Goal: Communication & Community: Answer question/provide support

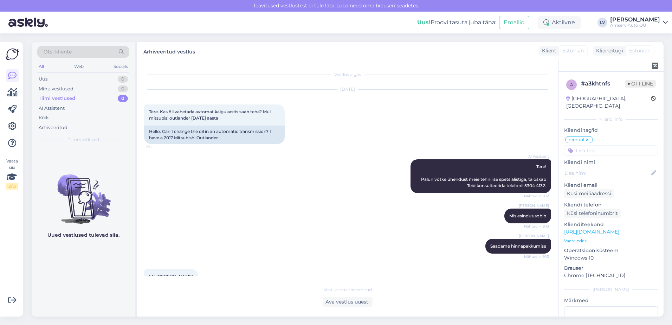
scroll to position [264, 0]
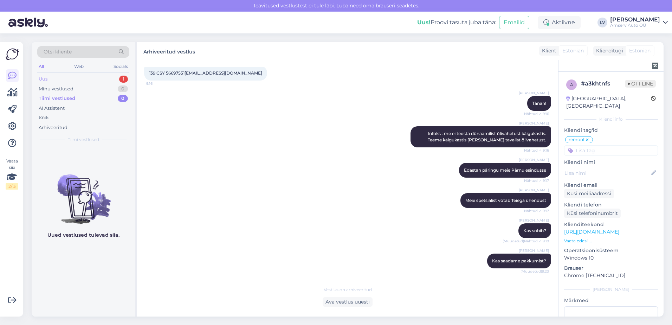
click at [108, 78] on div "Uus 1" at bounding box center [83, 79] width 92 height 10
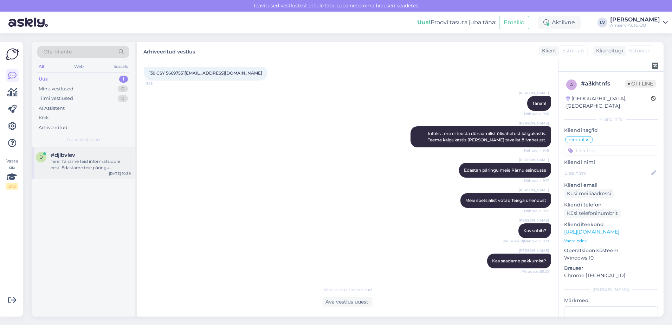
click at [81, 168] on div "Tere! Täname teid informatsiooni eest. Edastame teie päringu hinnapakkumise saa…" at bounding box center [91, 164] width 80 height 13
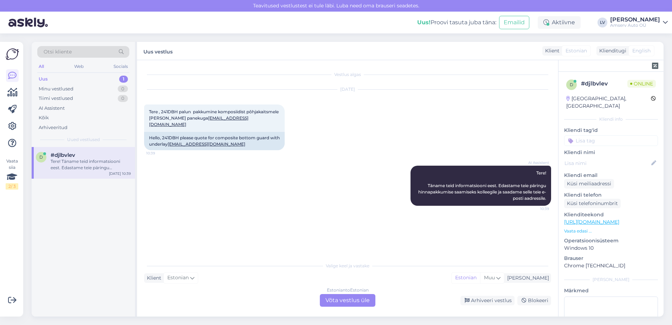
click at [341, 300] on div "Estonian to Estonian Võta vestlus üle" at bounding box center [348, 300] width 56 height 13
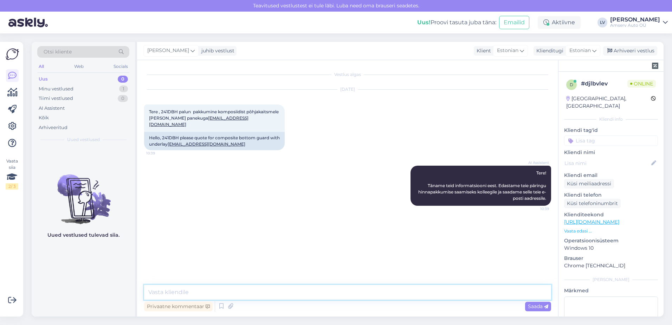
click at [256, 291] on textarea at bounding box center [347, 292] width 407 height 15
type textarea "Tere"
type textarea "Kas Tallinna esindus?"
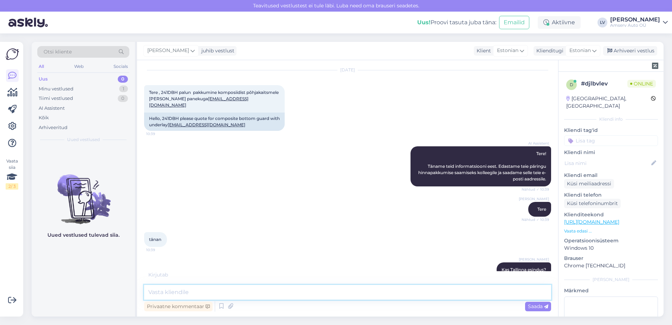
scroll to position [50, 0]
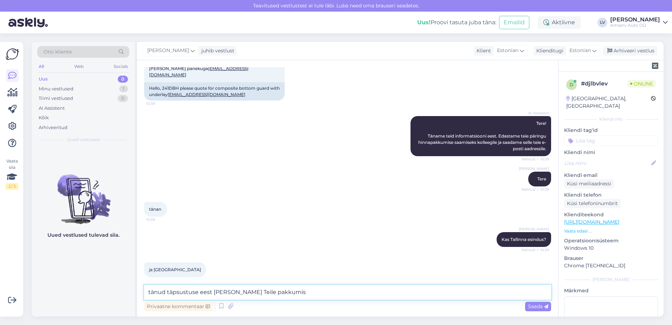
type textarea "tänud täpsustuse eest [PERSON_NAME] Teile pakkumise"
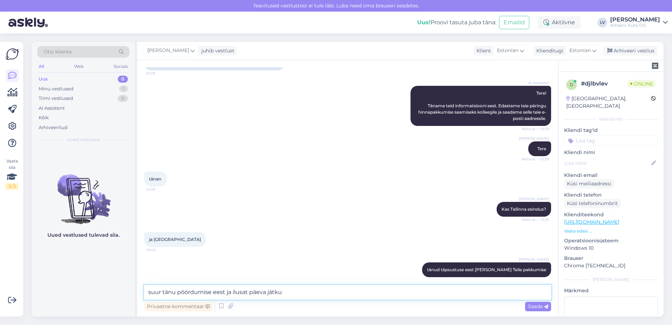
type textarea "suur tänu pöördumise eest ja ilusat päeva jätku"
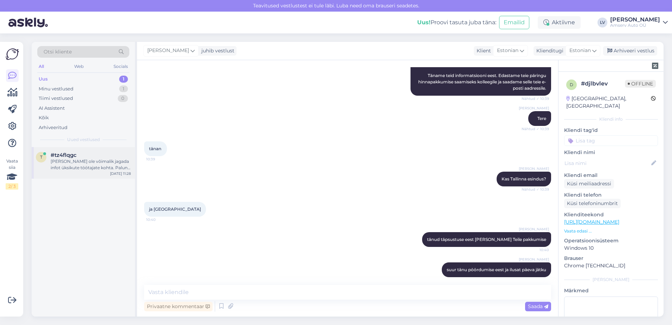
click at [94, 167] on div "[PERSON_NAME] ole võimalik jagada infot üksikute töötajate kohta. Palun võtke ü…" at bounding box center [91, 164] width 80 height 13
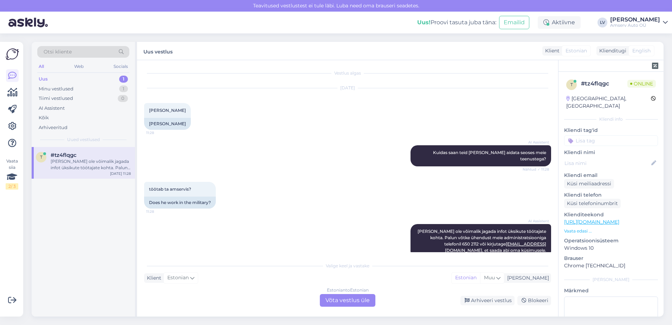
scroll to position [0, 0]
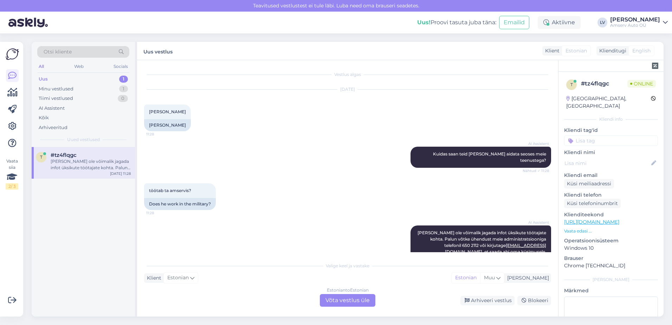
click at [351, 305] on div "Estonian to Estonian Võta vestlus üle" at bounding box center [348, 300] width 56 height 13
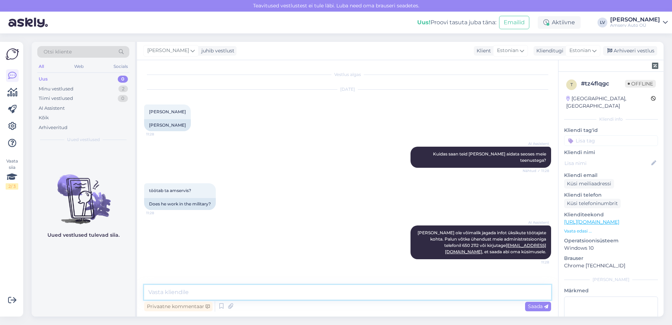
click at [389, 285] on textarea at bounding box center [347, 292] width 407 height 15
click at [290, 288] on textarea at bounding box center [347, 292] width 407 height 15
click at [303, 294] on textarea at bounding box center [347, 292] width 407 height 15
type textarea "Tere"
